Goal: Task Accomplishment & Management: Manage account settings

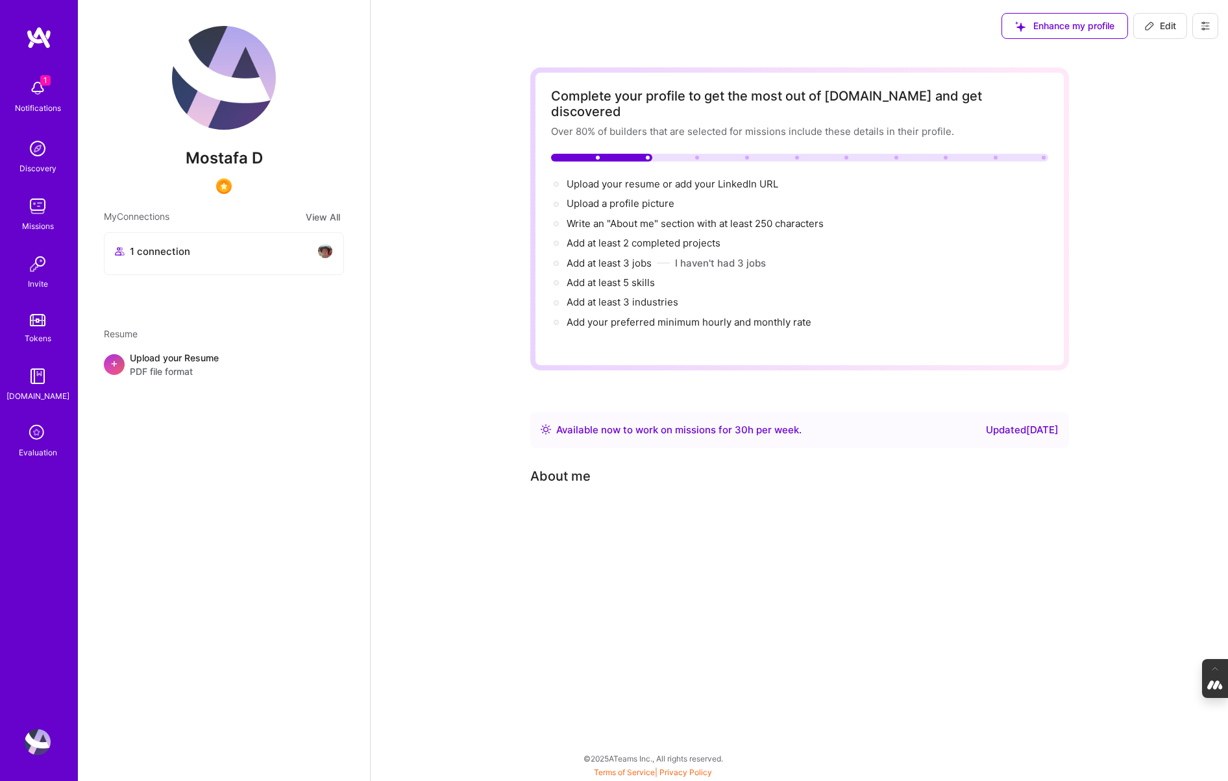
click at [1205, 23] on icon at bounding box center [1205, 26] width 8 height 8
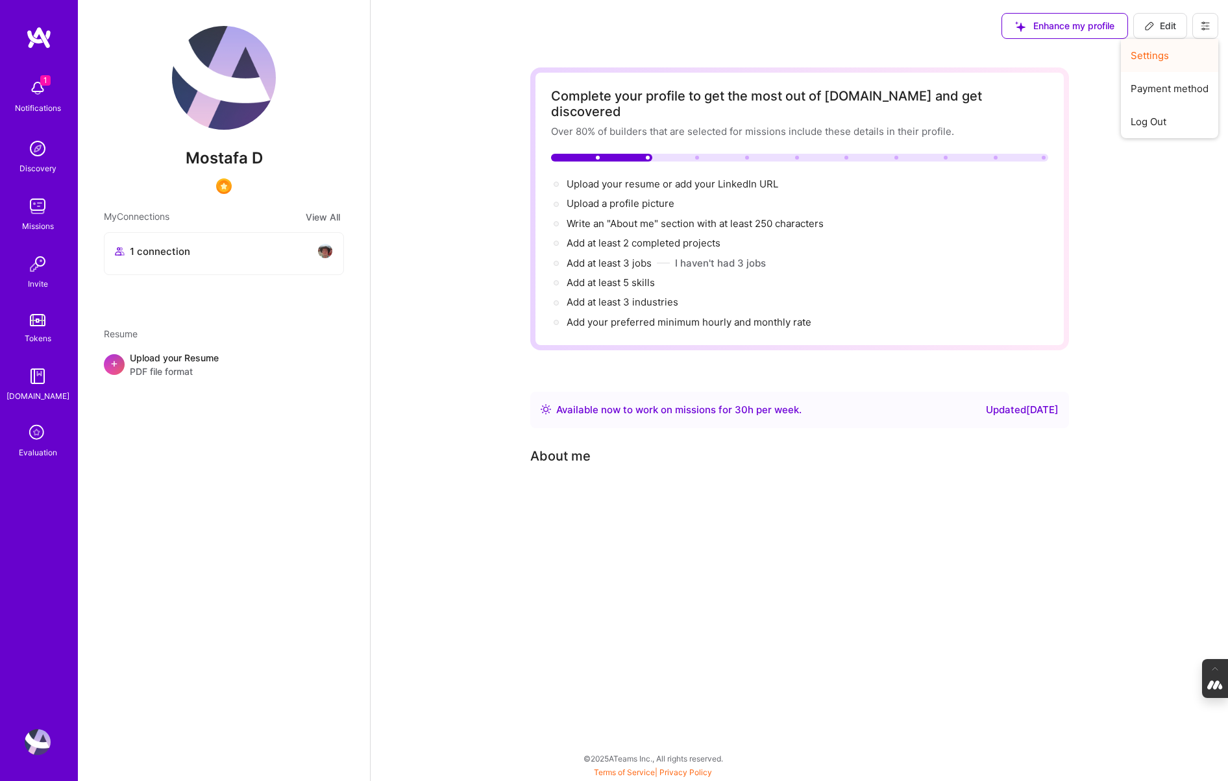
click at [1164, 51] on button "Settings" at bounding box center [1169, 55] width 97 height 33
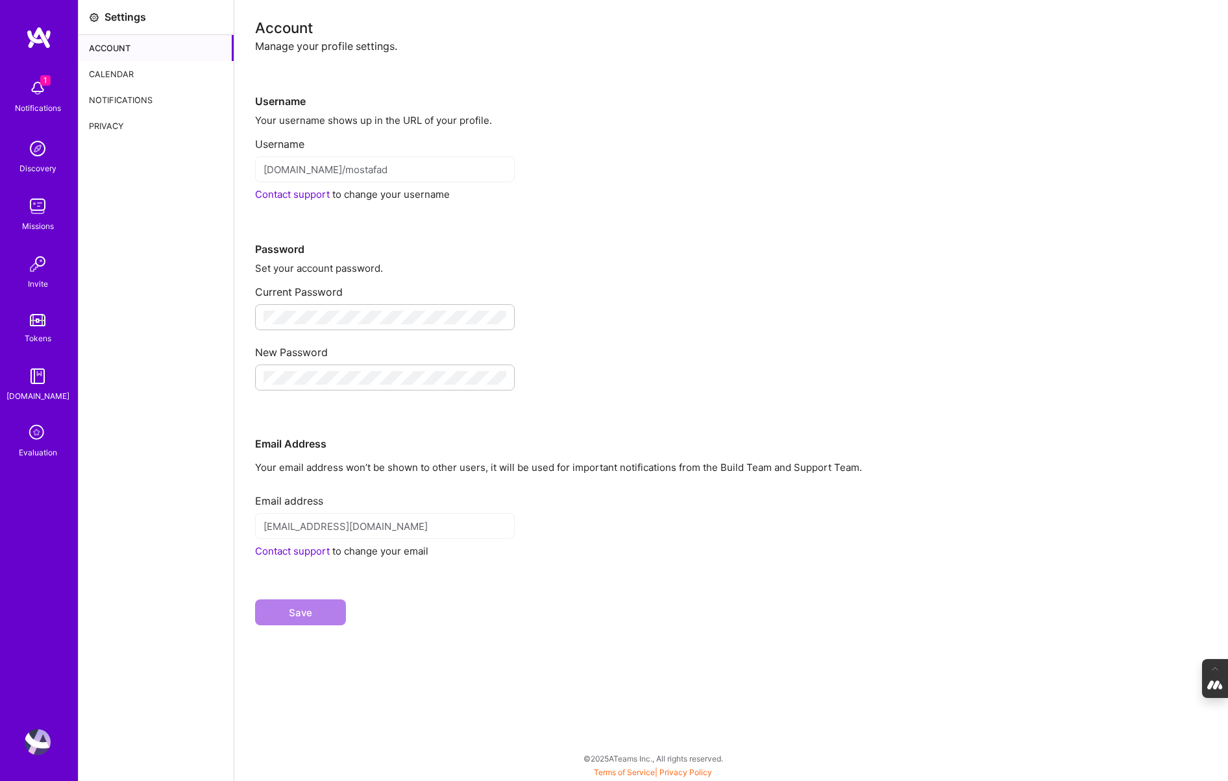
click at [104, 75] on div "Calendar" at bounding box center [156, 74] width 155 height 26
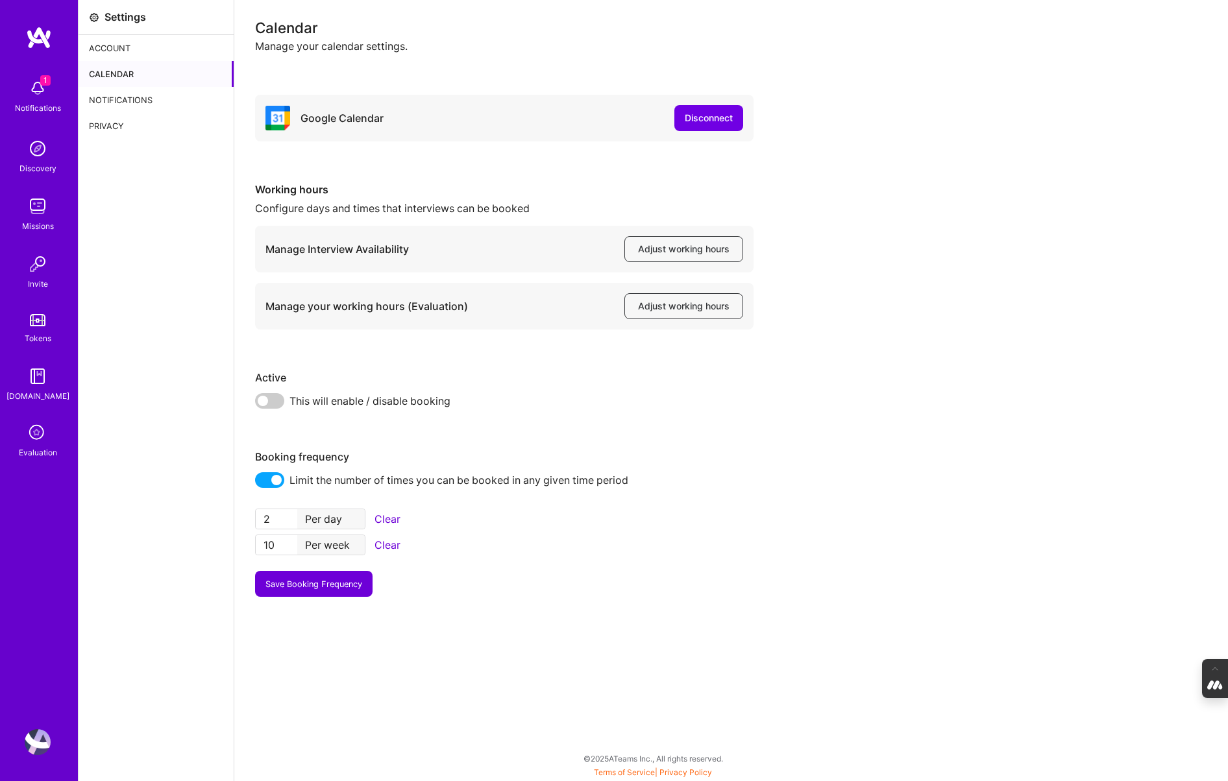
click at [277, 403] on span at bounding box center [269, 401] width 29 height 16
click at [258, 405] on input "checkbox" at bounding box center [258, 405] width 0 height 0
click at [37, 747] on img at bounding box center [38, 742] width 26 height 26
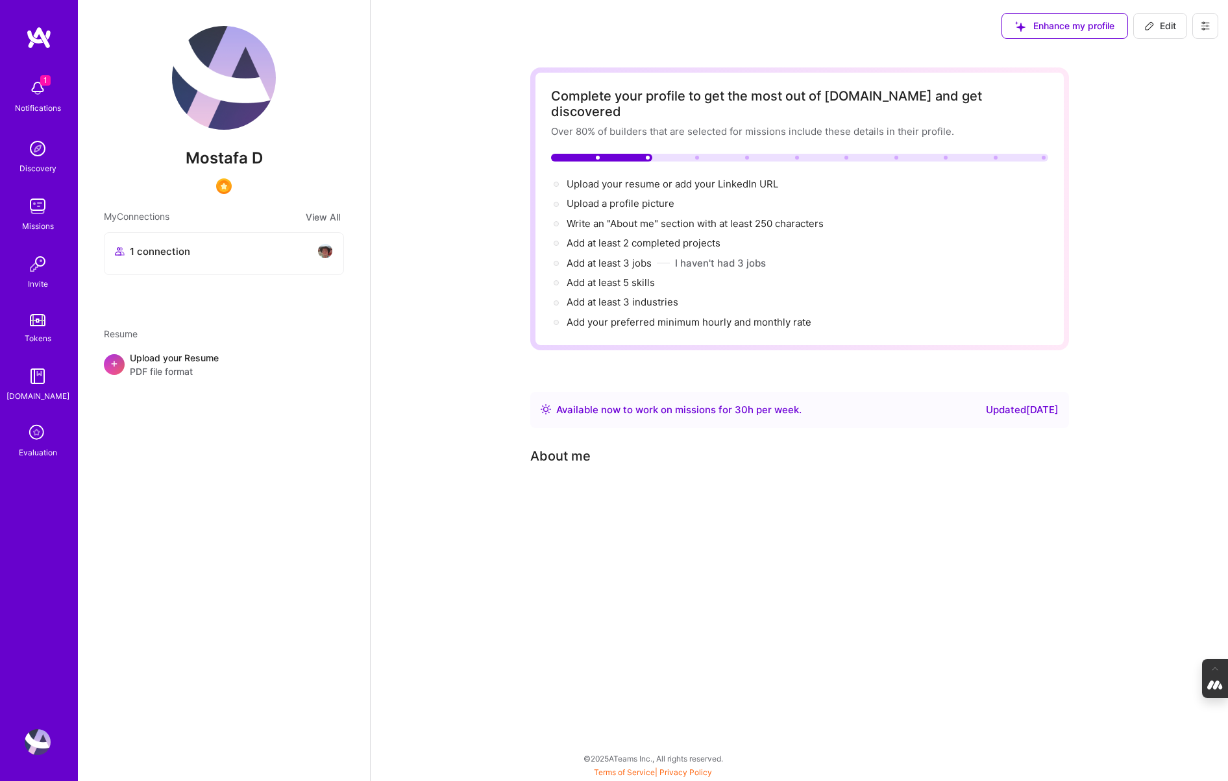
click at [1202, 24] on icon at bounding box center [1205, 26] width 10 height 10
click at [1171, 118] on button "Log Out" at bounding box center [1169, 121] width 97 height 33
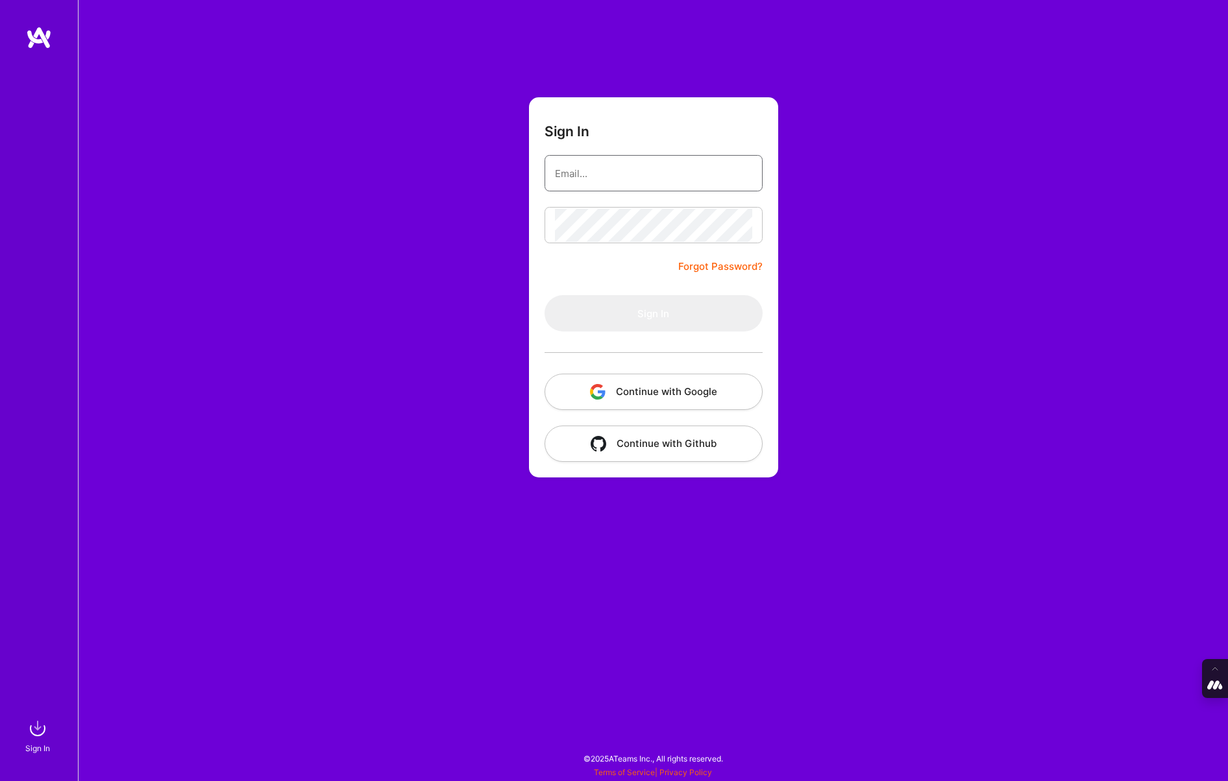
click at [597, 171] on input "email" at bounding box center [653, 173] width 197 height 33
type input "[PERSON_NAME][EMAIL_ADDRESS][DOMAIN_NAME]"
click at [648, 391] on button "Continue with Google" at bounding box center [653, 392] width 218 height 36
